Goal: Use online tool/utility: Utilize a website feature to perform a specific function

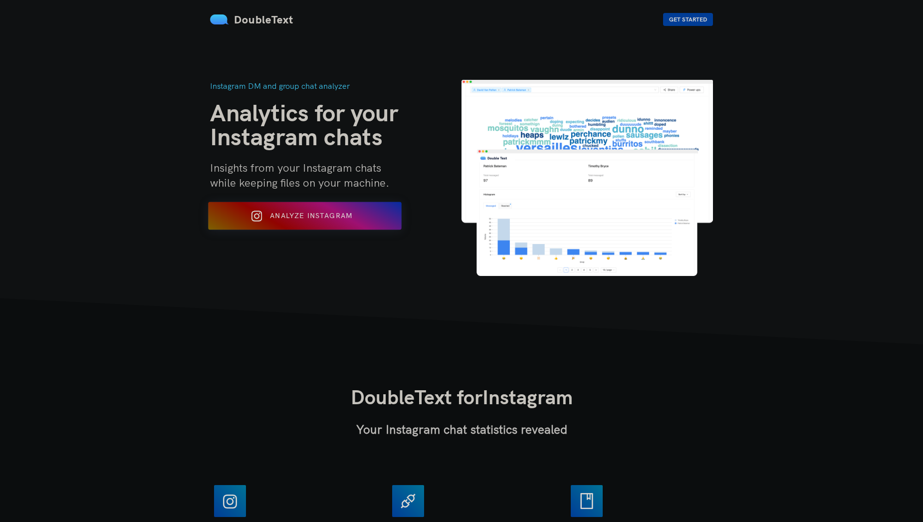
click at [339, 227] on button "Analyze Instagram" at bounding box center [305, 216] width 194 height 28
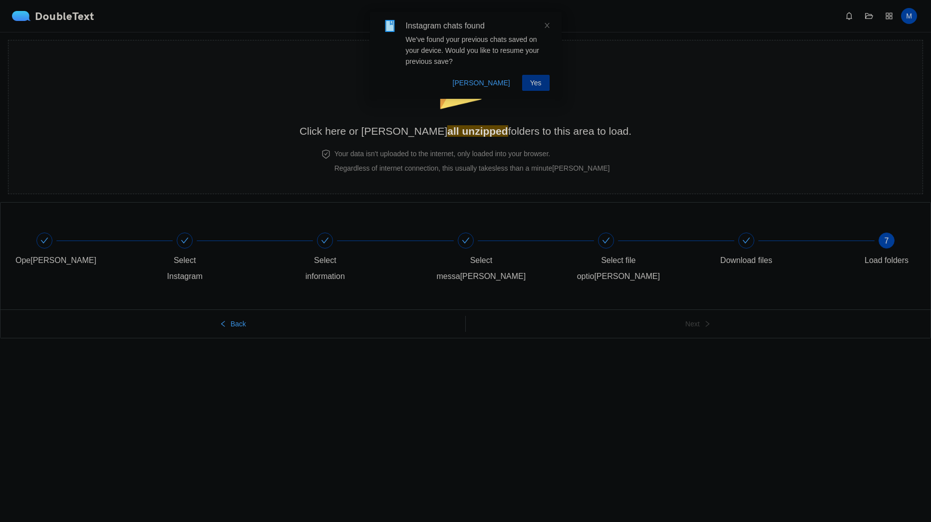
click at [536, 84] on span "Yes" at bounding box center [535, 82] width 11 height 11
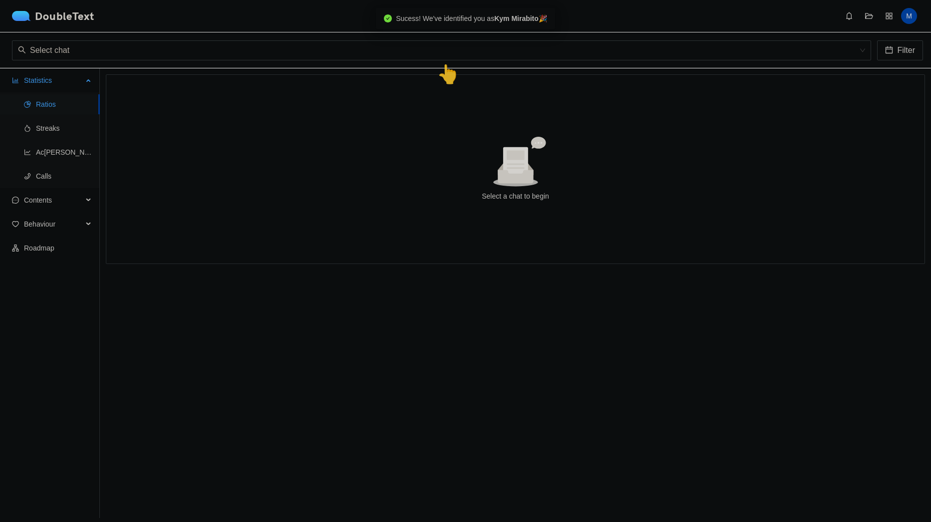
click at [65, 103] on span "Ratios" at bounding box center [64, 104] width 56 height 20
click at [67, 146] on span "Activity" at bounding box center [64, 152] width 56 height 20
click at [63, 132] on span "Streaks" at bounding box center [64, 128] width 56 height 20
click at [90, 54] on input "search" at bounding box center [438, 50] width 840 height 19
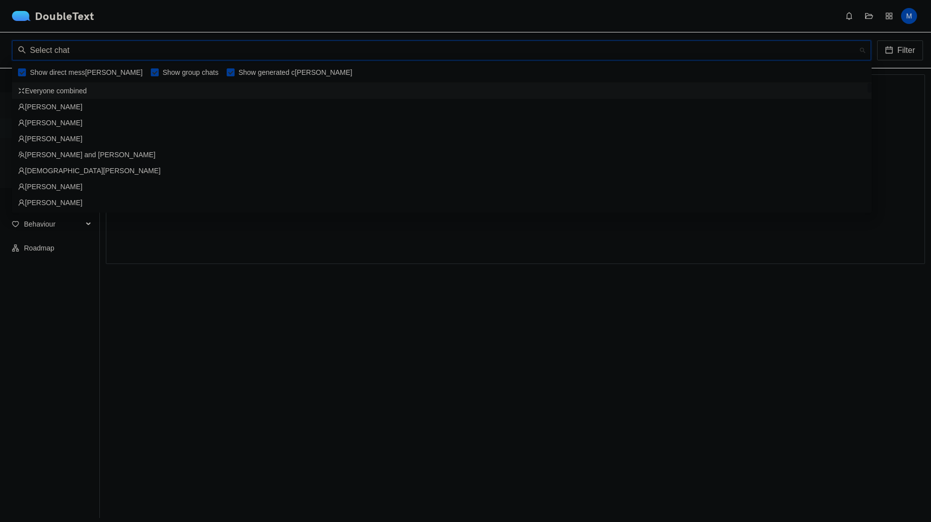
click at [85, 93] on div "Everyone combined" at bounding box center [441, 90] width 847 height 11
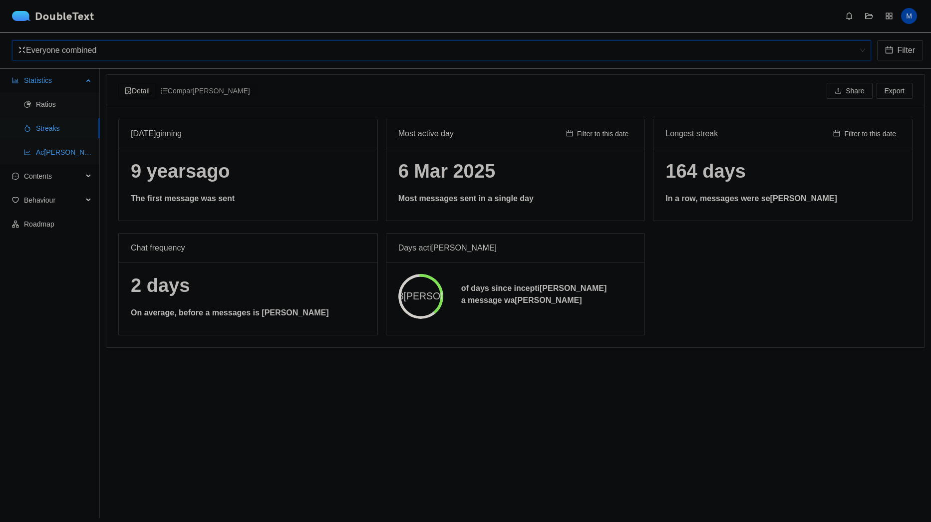
click at [46, 153] on span "Activity" at bounding box center [64, 152] width 56 height 20
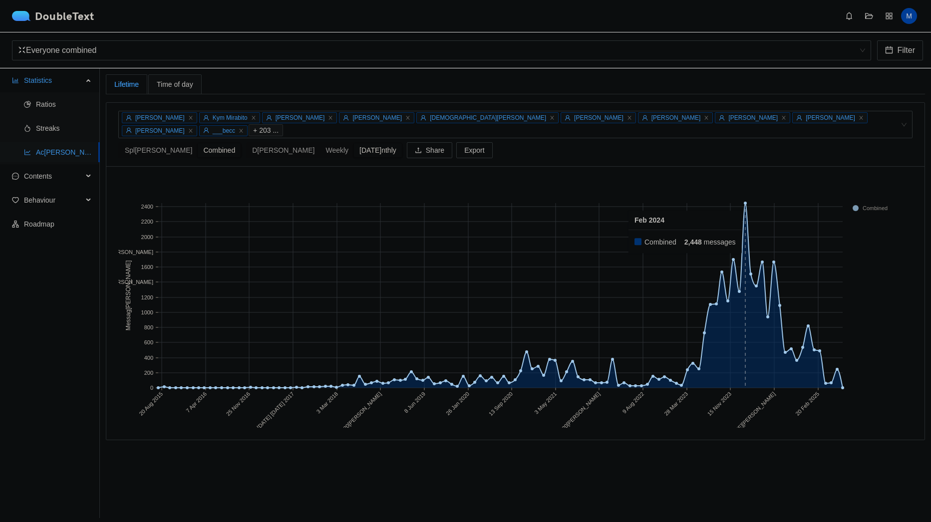
click at [746, 221] on rect at bounding box center [745, 295] width 6 height 185
drag, startPoint x: 740, startPoint y: 221, endPoint x: 754, endPoint y: 223, distance: 14.1
click at [754, 223] on g "20 Aug [DATE] [DATE]v [DATE][DATE] [DATE] [DATE]t [DATE] [DATE]n [DATE]p [DATE]…" at bounding box center [509, 322] width 768 height 241
click at [143, 143] on div "Split" at bounding box center [131, 150] width 24 height 14
click at [119, 143] on input "Split" at bounding box center [119, 143] width 0 height 0
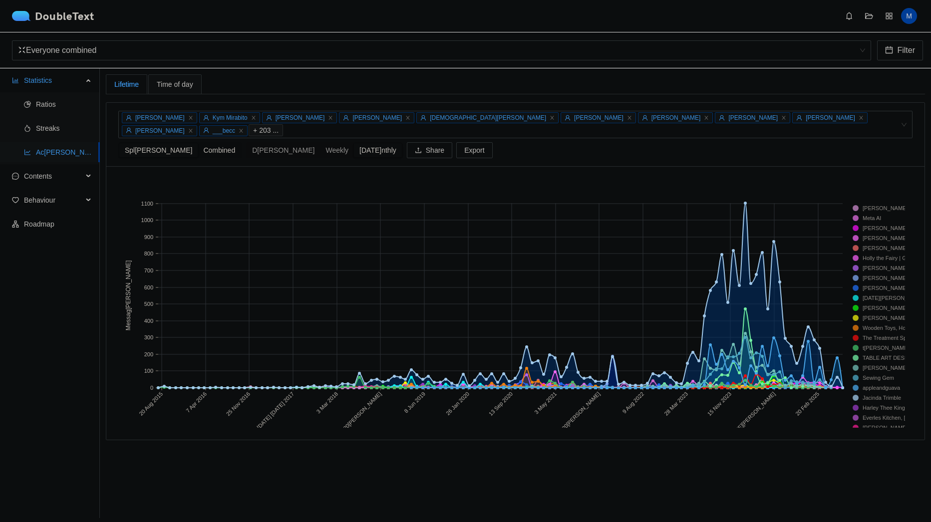
click at [172, 143] on div "Combined" at bounding box center [165, 150] width 43 height 14
click at [144, 143] on input "Combined" at bounding box center [144, 143] width 0 height 0
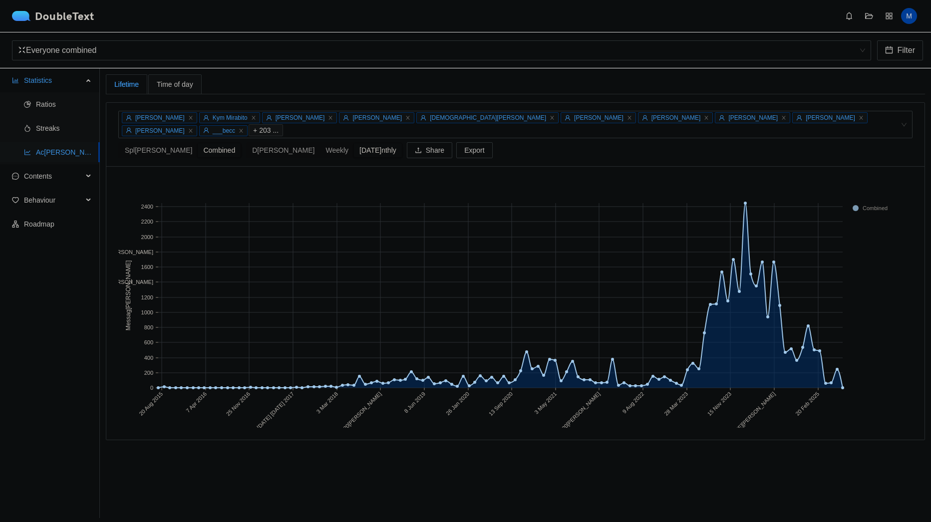
drag, startPoint x: 817, startPoint y: 121, endPoint x: 844, endPoint y: 98, distance: 35.5
click at [844, 98] on div "Lifetime Ti[PERSON_NAME]w[PERSON_NAME]m[PERSON_NAME]l[PERSON_NAME][PERSON_NAME]…" at bounding box center [515, 257] width 819 height 366
click at [845, 123] on div "[PERSON_NAME]t[PERSON_NAME]t[PERSON_NAME]e[PERSON_NAME]g[PERSON_NAME]e[PERSON_N…" at bounding box center [510, 124] width 779 height 25
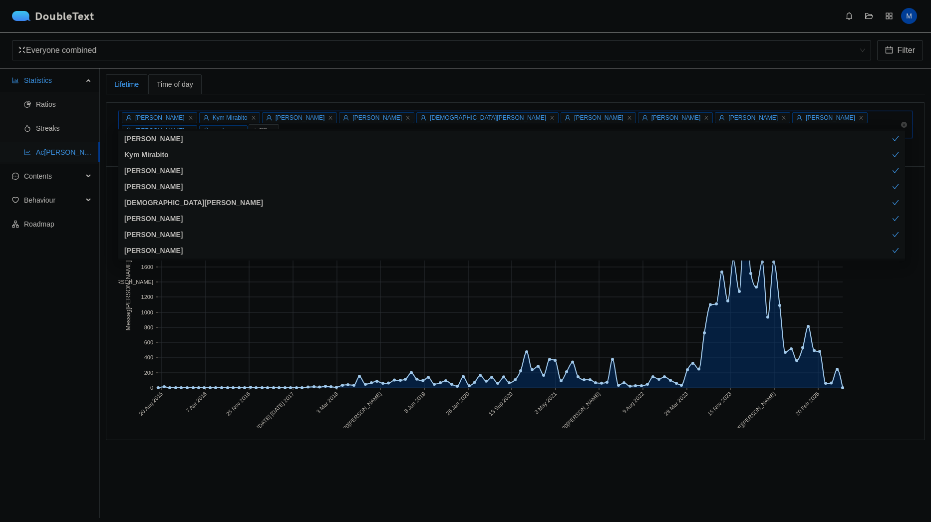
click at [279, 124] on span "+ 92 ..." at bounding box center [264, 130] width 30 height 12
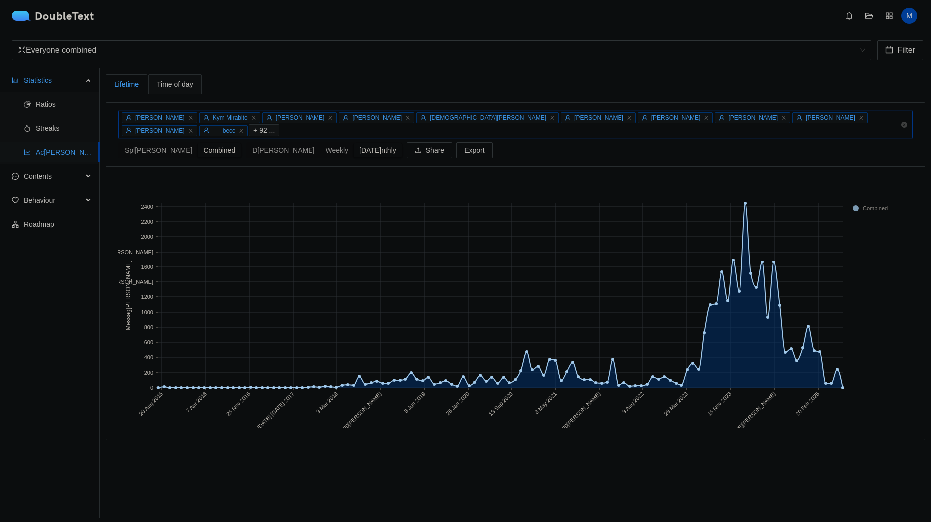
click at [274, 125] on span "+ 92 ..." at bounding box center [263, 130] width 21 height 11
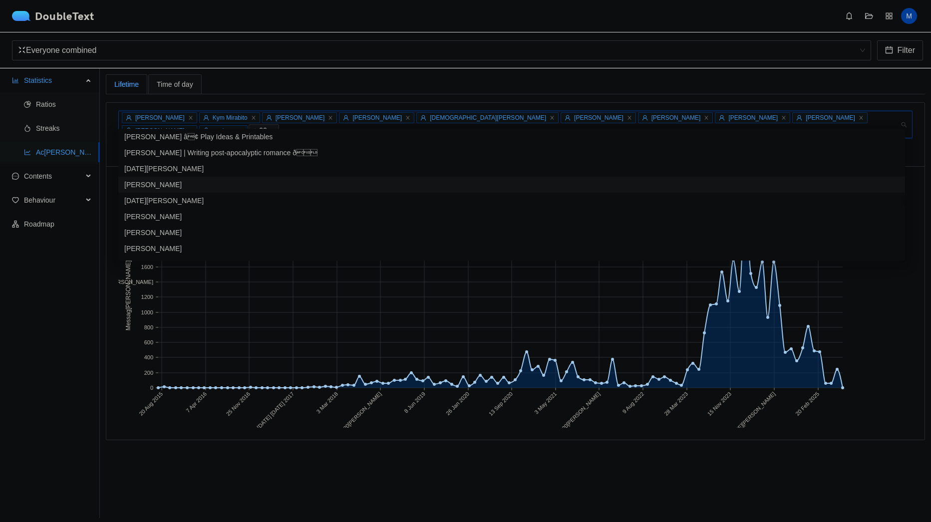
scroll to position [1397, 0]
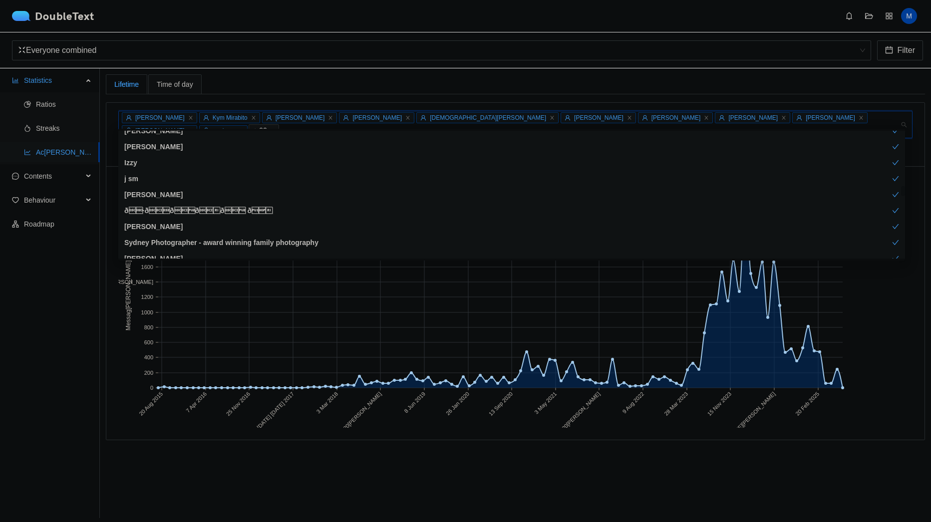
click at [855, 109] on div "[PERSON_NAME]t[PERSON_NAME]t[PERSON_NAME]e[PERSON_NAME]g[PERSON_NAME]e[PERSON_N…" at bounding box center [515, 134] width 794 height 63
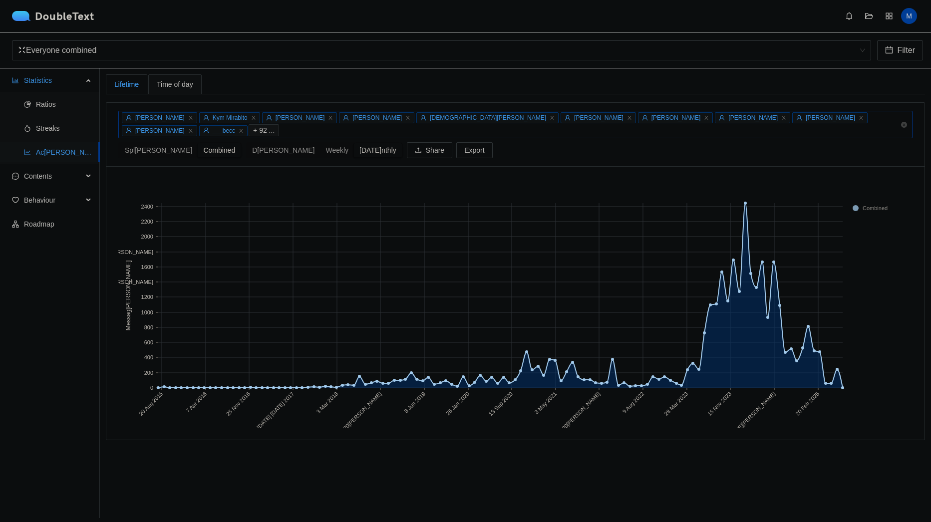
click at [854, 116] on div "[PERSON_NAME]t[PERSON_NAME]t[PERSON_NAME]e[PERSON_NAME]g[PERSON_NAME]e[PERSON_N…" at bounding box center [510, 124] width 779 height 25
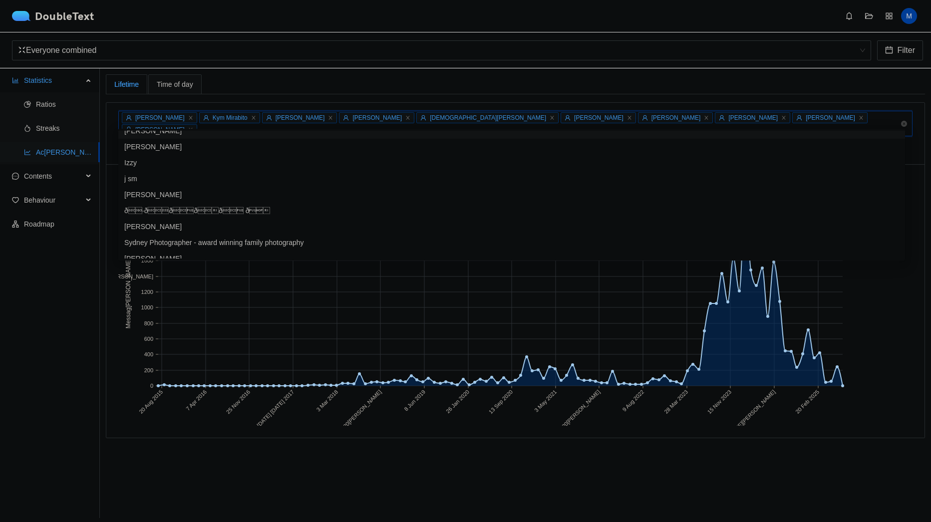
type input "+"
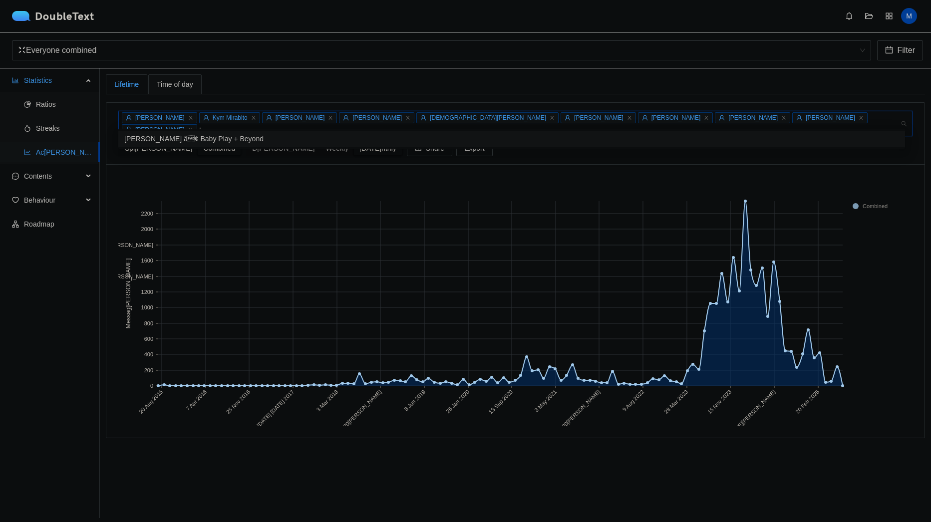
scroll to position [0, 0]
click at [144, 141] on div "Split" at bounding box center [131, 148] width 24 height 14
click at [119, 141] on input "Split" at bounding box center [119, 141] width 0 height 0
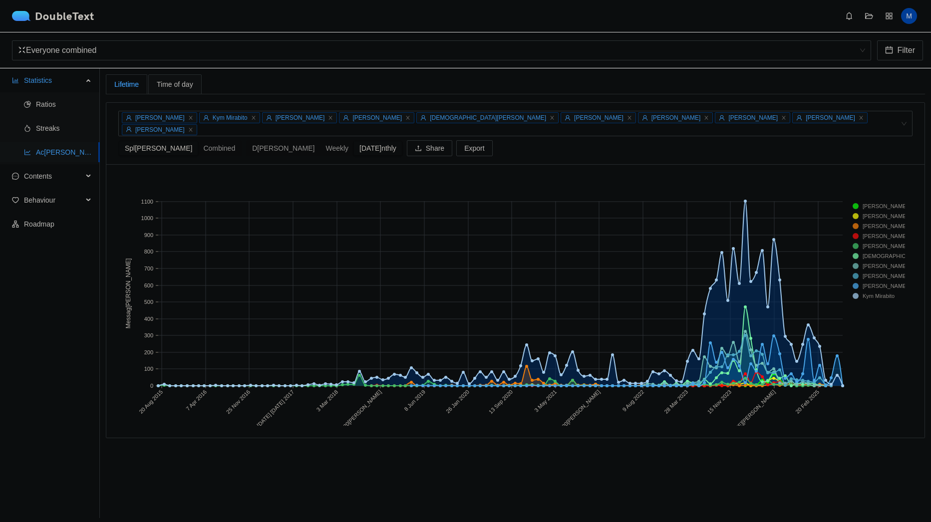
drag, startPoint x: 139, startPoint y: 139, endPoint x: 930, endPoint y: 225, distance: 795.7
click at [193, 141] on div "Daily" at bounding box center [206, 148] width 26 height 14
click at [193, 141] on input "Daily" at bounding box center [193, 141] width 0 height 0
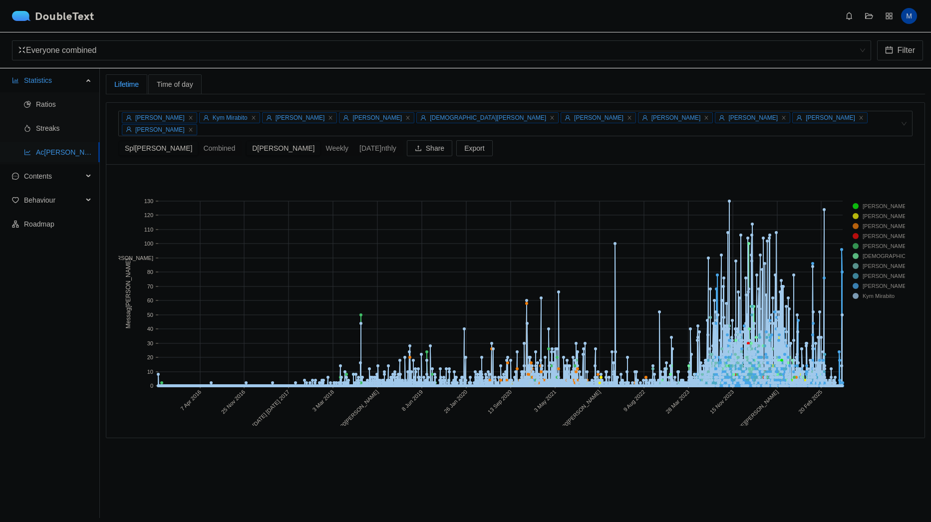
click at [131, 82] on div "Lifetime" at bounding box center [126, 84] width 24 height 11
click at [903, 57] on button "Filter" at bounding box center [900, 50] width 46 height 20
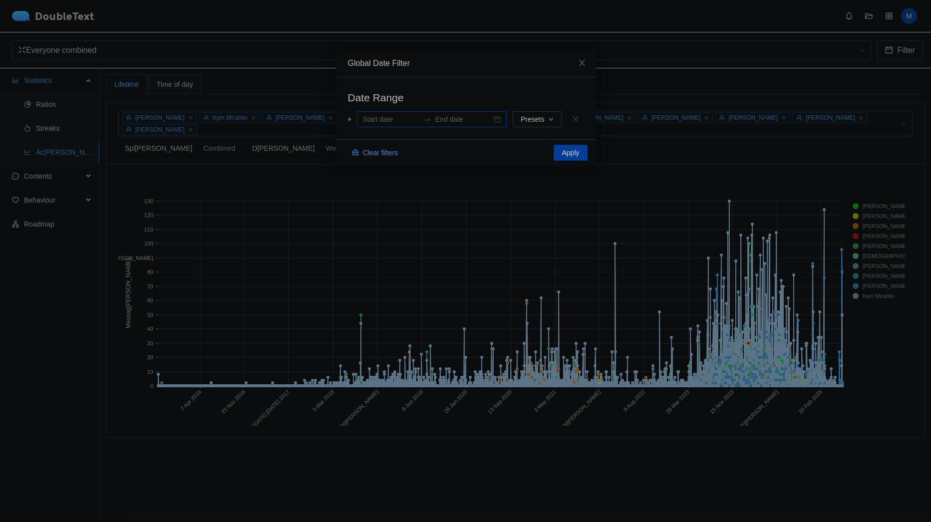
click at [396, 124] on input at bounding box center [391, 119] width 56 height 11
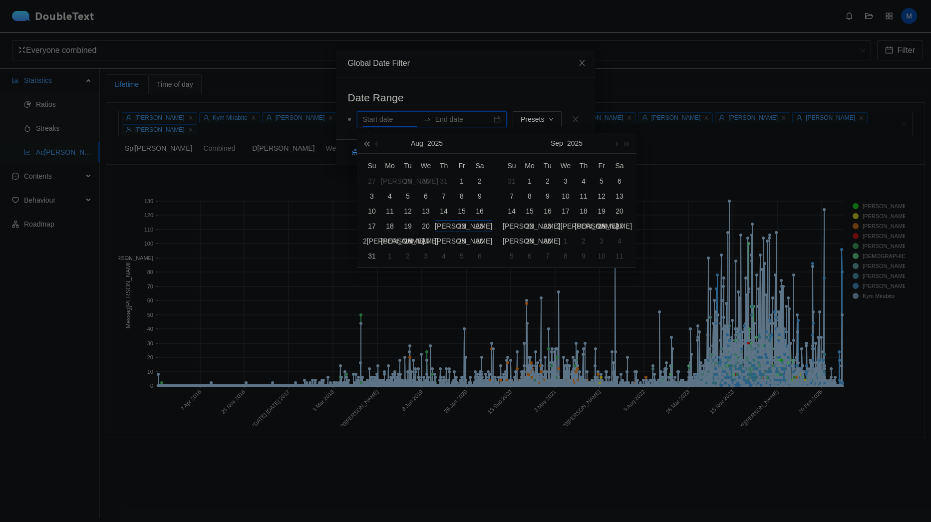
click at [365, 146] on button "button" at bounding box center [366, 143] width 11 height 20
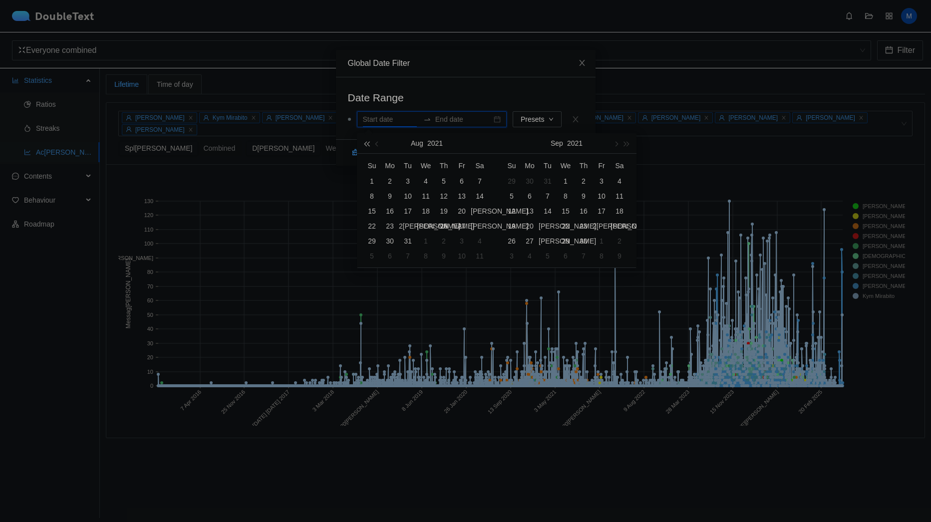
click at [365, 146] on button "button" at bounding box center [366, 143] width 11 height 20
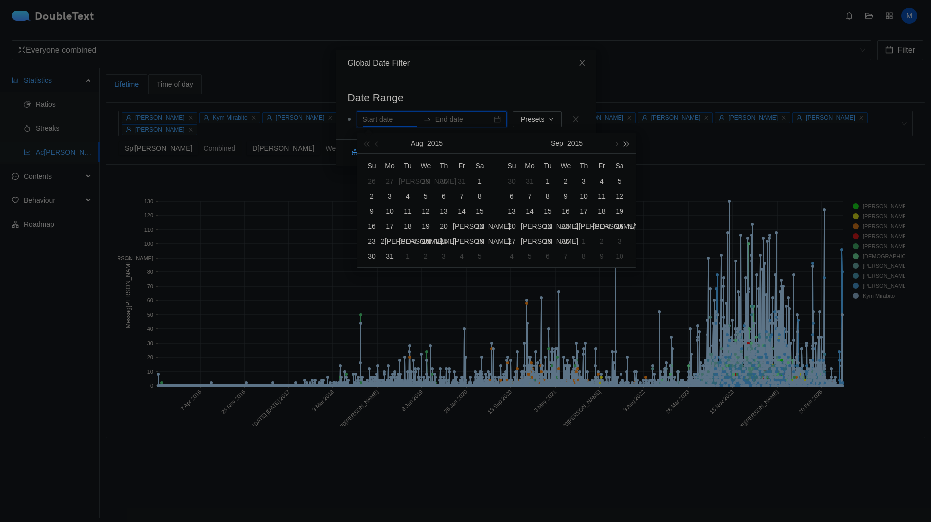
click at [626, 148] on button "button" at bounding box center [626, 143] width 11 height 20
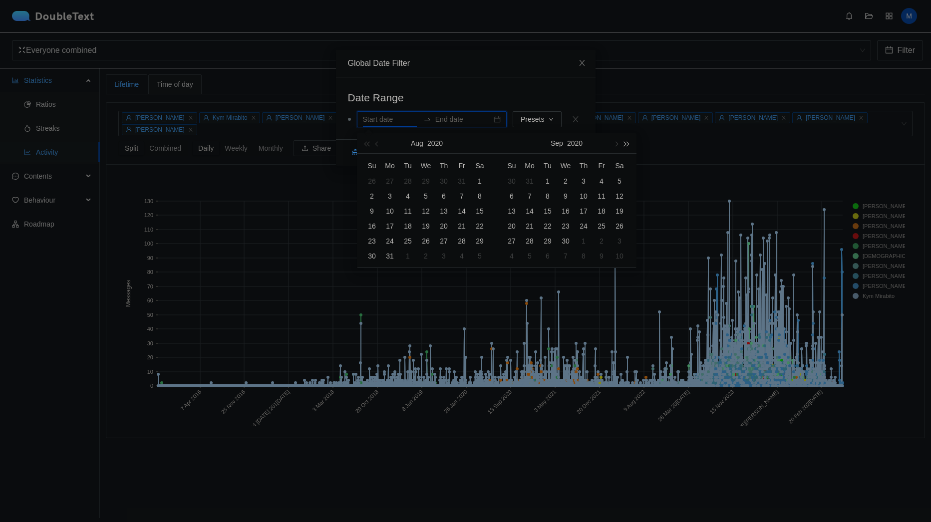
click at [626, 148] on button "button" at bounding box center [626, 143] width 11 height 20
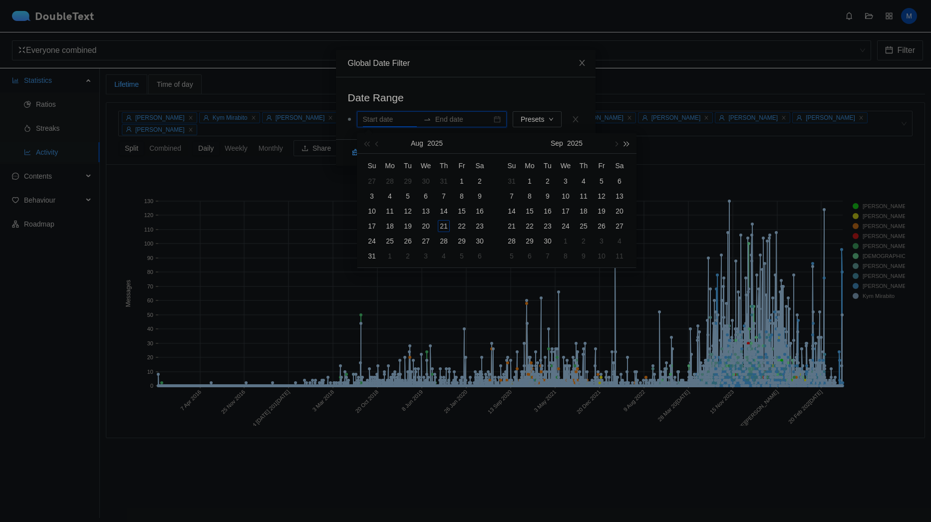
click at [626, 148] on button "button" at bounding box center [626, 143] width 11 height 20
click at [366, 144] on span "button" at bounding box center [366, 143] width 5 height 5
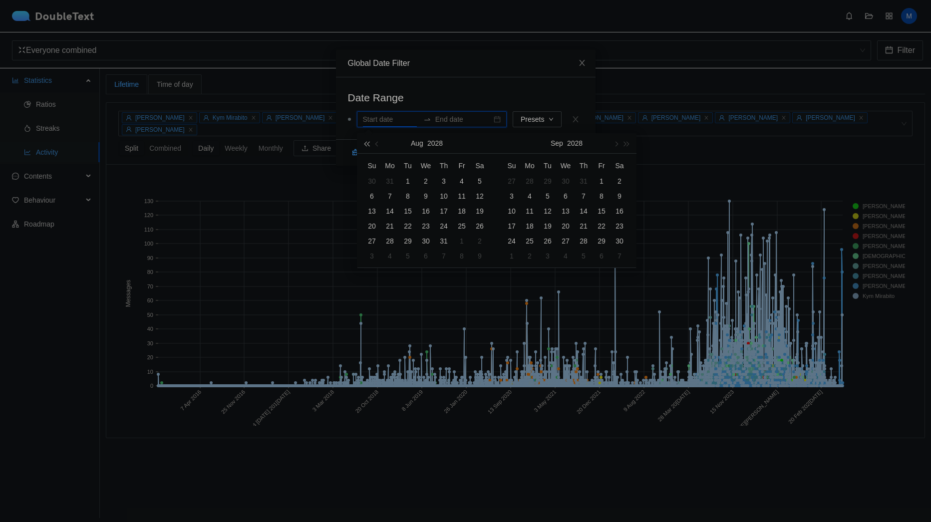
click at [366, 144] on span "button" at bounding box center [366, 143] width 5 height 5
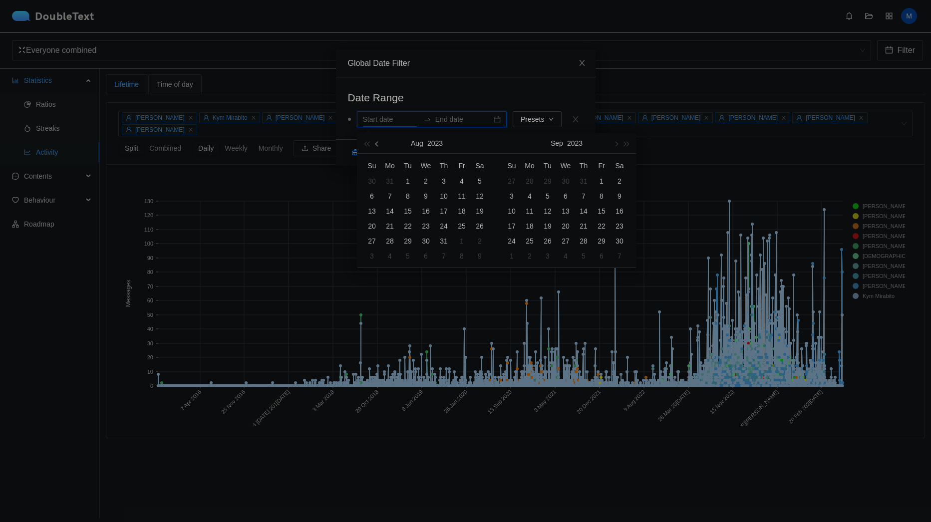
click at [375, 145] on button "button" at bounding box center [377, 143] width 11 height 20
click at [628, 145] on span "button" at bounding box center [626, 143] width 5 height 5
click at [377, 143] on span "button" at bounding box center [377, 143] width 5 height 5
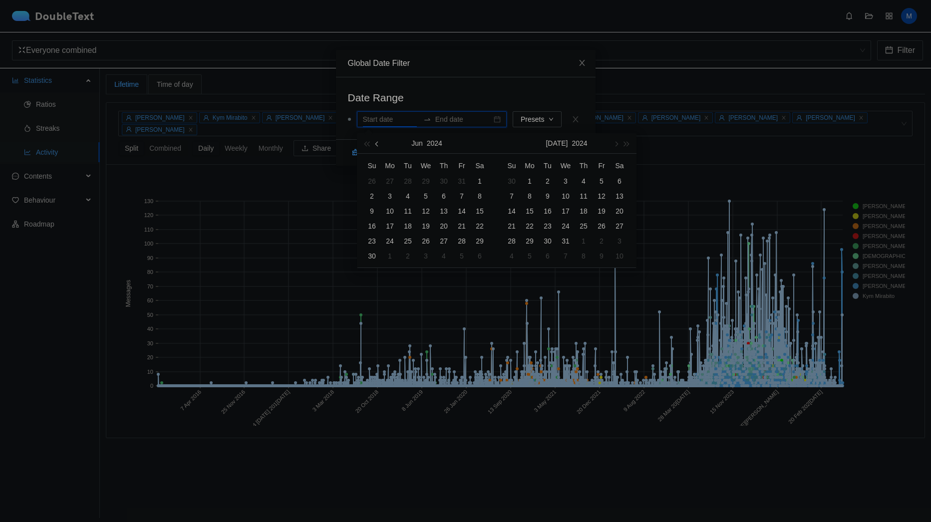
click at [377, 143] on span "button" at bounding box center [377, 143] width 5 height 5
click at [440, 180] on div "1" at bounding box center [444, 181] width 12 height 12
type input "01 Feb 2024"
type input "29 Feb 2024"
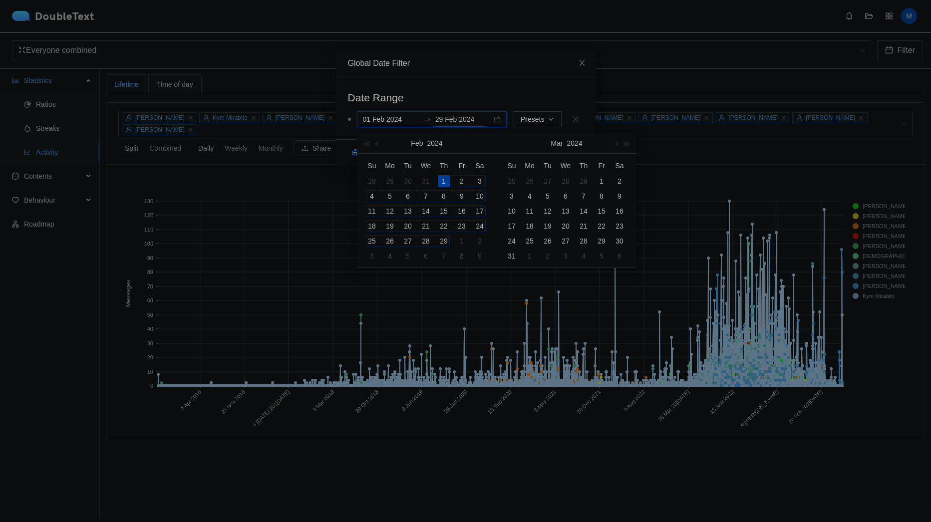
click at [445, 242] on div "29" at bounding box center [444, 241] width 12 height 12
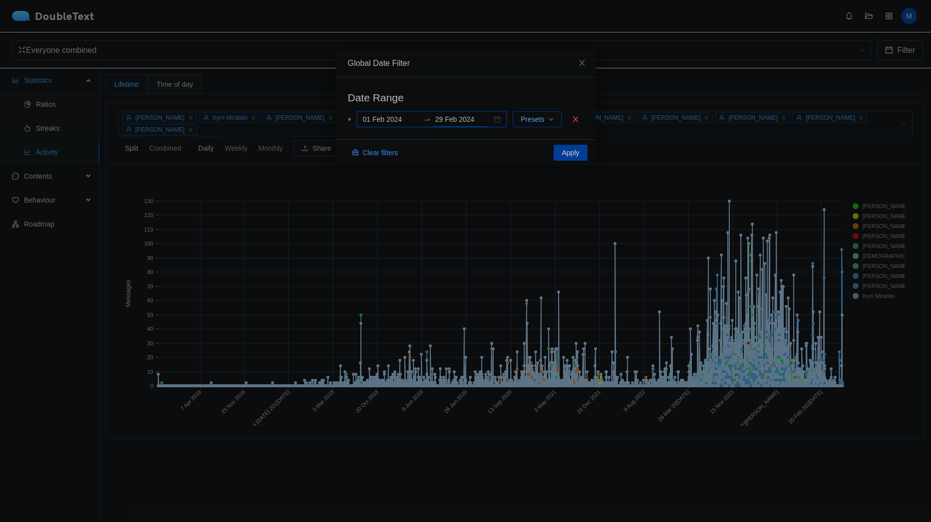
click at [537, 120] on span "Presets" at bounding box center [532, 119] width 23 height 11
click at [536, 96] on h2 "Date Range" at bounding box center [466, 97] width 236 height 16
click at [563, 156] on span "Apply" at bounding box center [569, 152] width 17 height 11
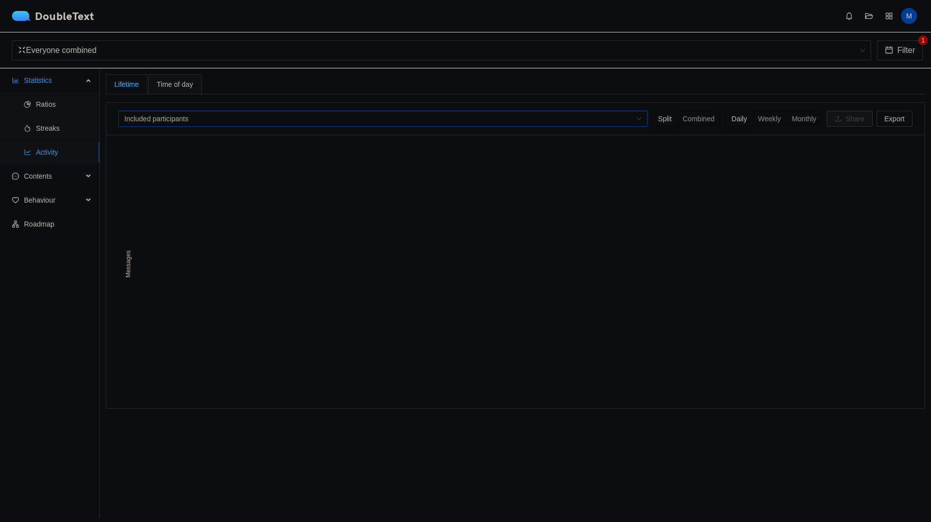
click at [536, 131] on div "Included participants Split Combined Daily Weekly Monthly Share Export" at bounding box center [515, 119] width 794 height 32
click at [531, 124] on div at bounding box center [378, 119] width 514 height 12
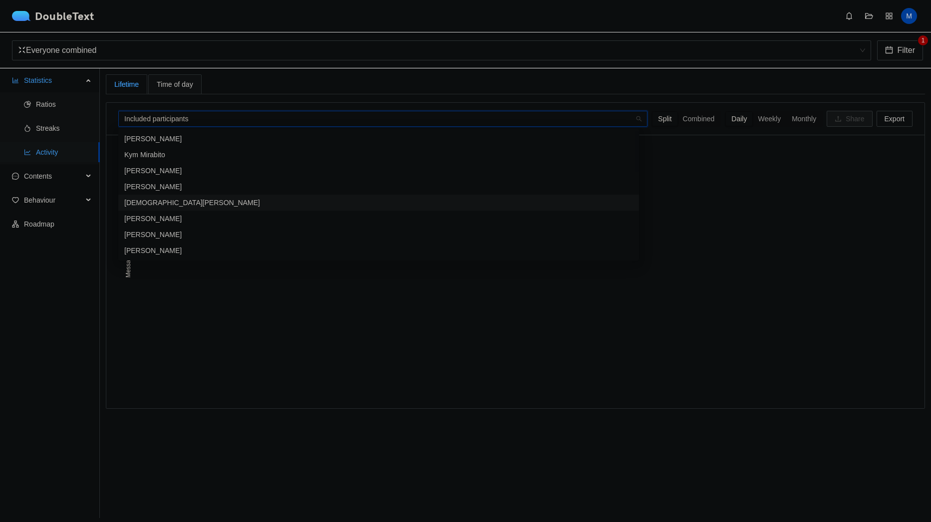
click at [318, 203] on div "[DEMOGRAPHIC_DATA][PERSON_NAME]" at bounding box center [378, 202] width 509 height 11
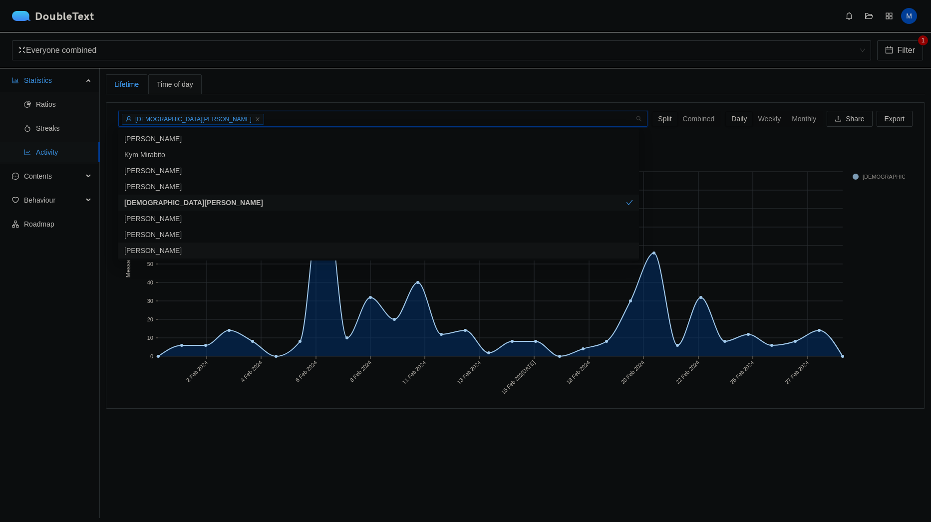
click at [635, 425] on section "Lifetim[PERSON_NAME][DEMOGRAPHIC_DATA] + 0 ... Split Combined Daily Weekly Mont…" at bounding box center [515, 293] width 831 height 450
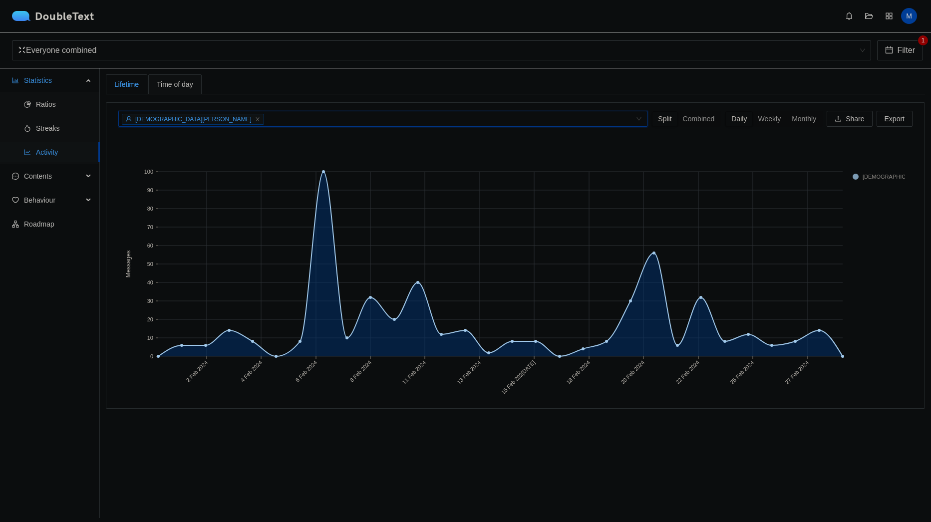
click at [194, 88] on div "Time of day" at bounding box center [174, 84] width 53 height 20
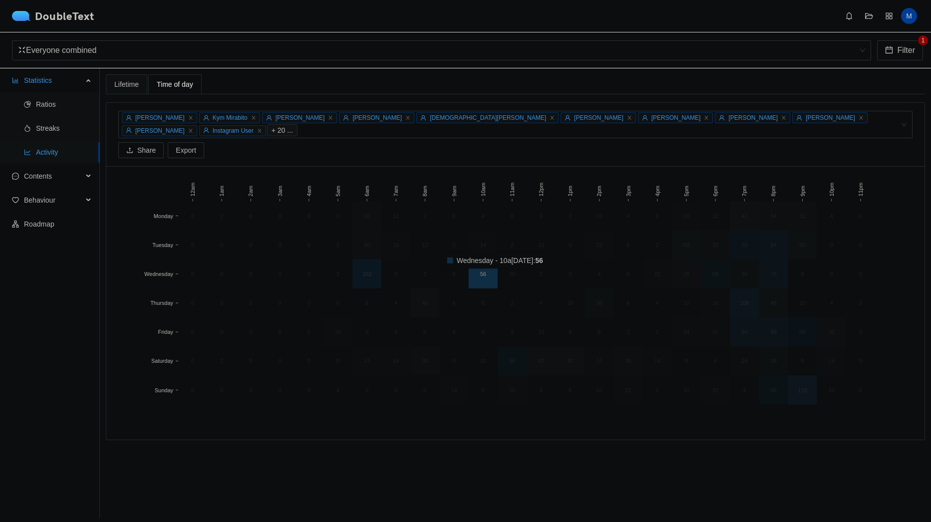
click at [487, 264] on rect at bounding box center [483, 274] width 29 height 29
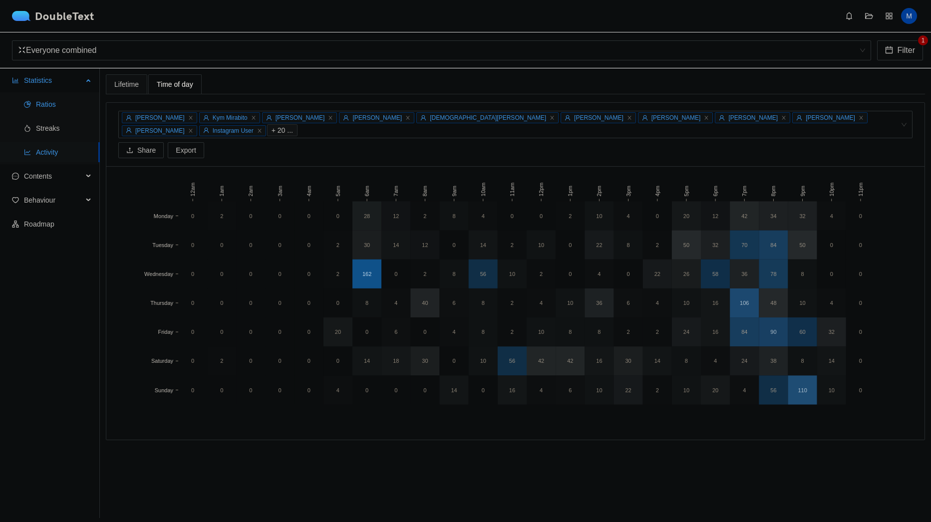
click at [75, 106] on span "Ratios" at bounding box center [64, 104] width 56 height 20
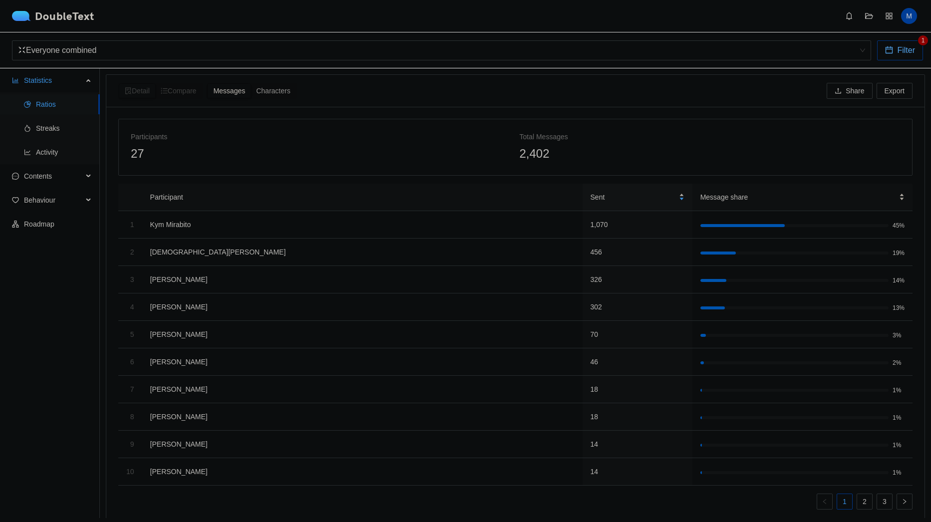
click at [903, 53] on span "Filter" at bounding box center [906, 50] width 18 height 12
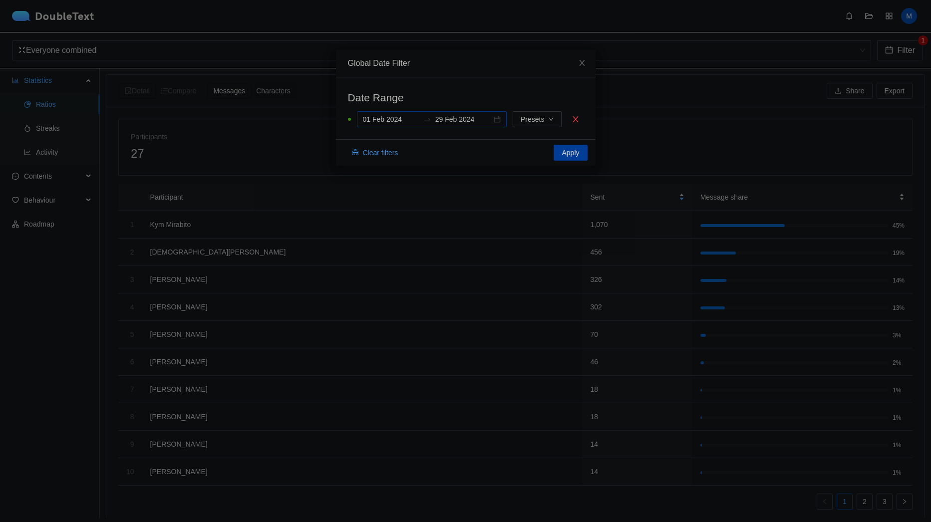
click at [495, 120] on div "01 Feb 202[DATE]2[DATE]" at bounding box center [432, 119] width 150 height 16
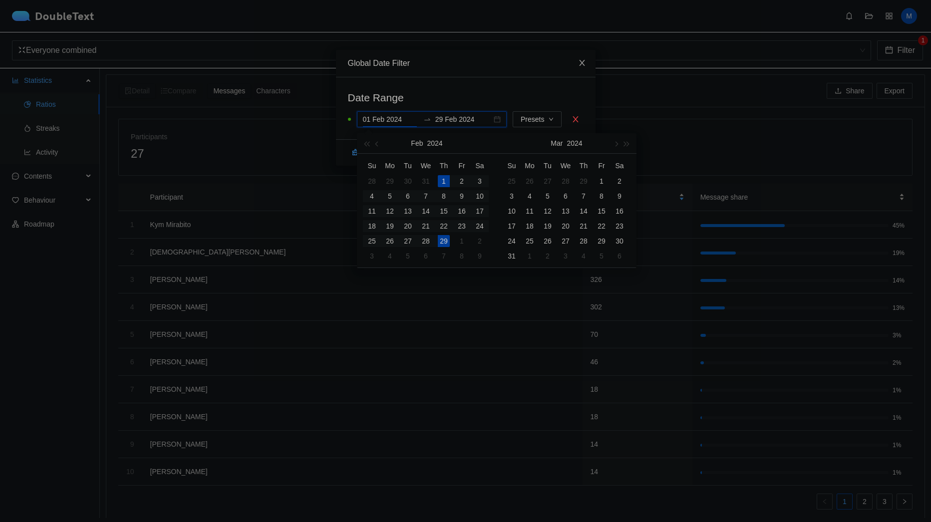
click at [587, 64] on span "Close" at bounding box center [581, 63] width 27 height 27
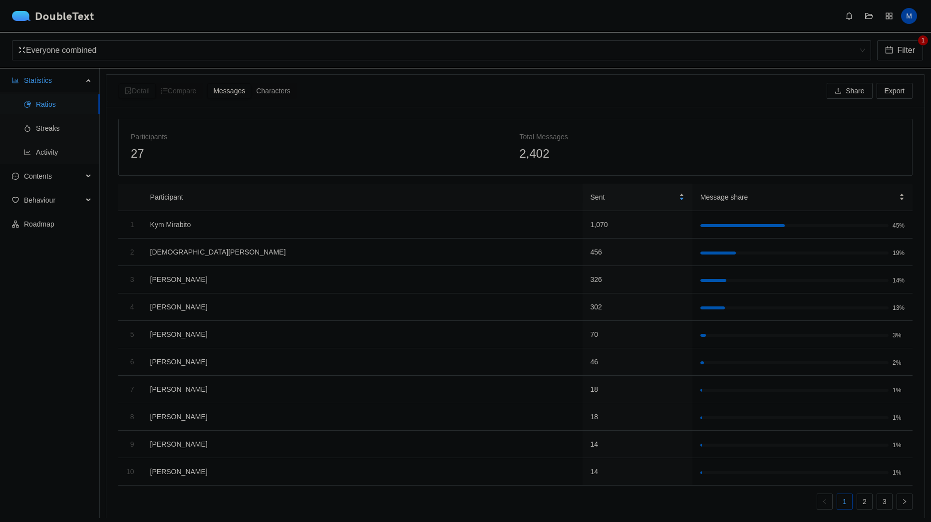
click at [647, 132] on div "Total Messages" at bounding box center [710, 136] width 381 height 11
